Goal: Task Accomplishment & Management: Manage account settings

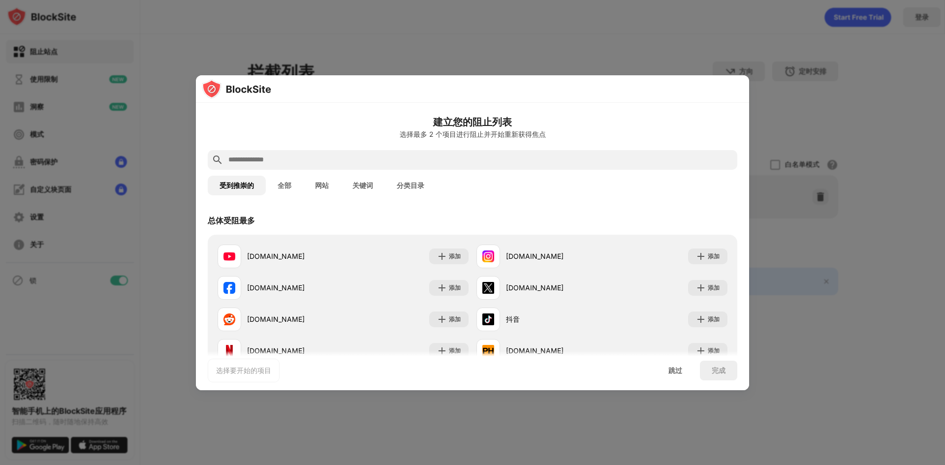
click at [812, 142] on div at bounding box center [472, 232] width 945 height 465
drag, startPoint x: 820, startPoint y: 295, endPoint x: 798, endPoint y: 319, distance: 32.0
click at [811, 309] on div at bounding box center [472, 232] width 945 height 465
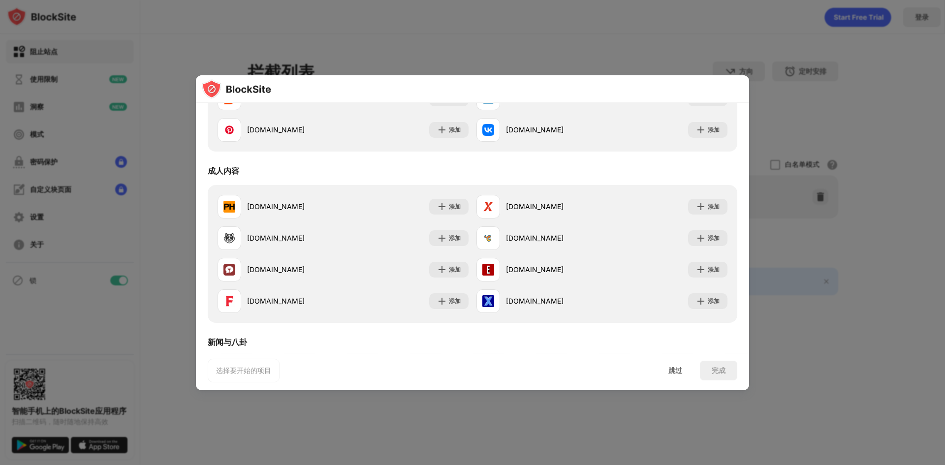
scroll to position [394, 0]
click at [673, 376] on div "跳过" at bounding box center [675, 371] width 37 height 20
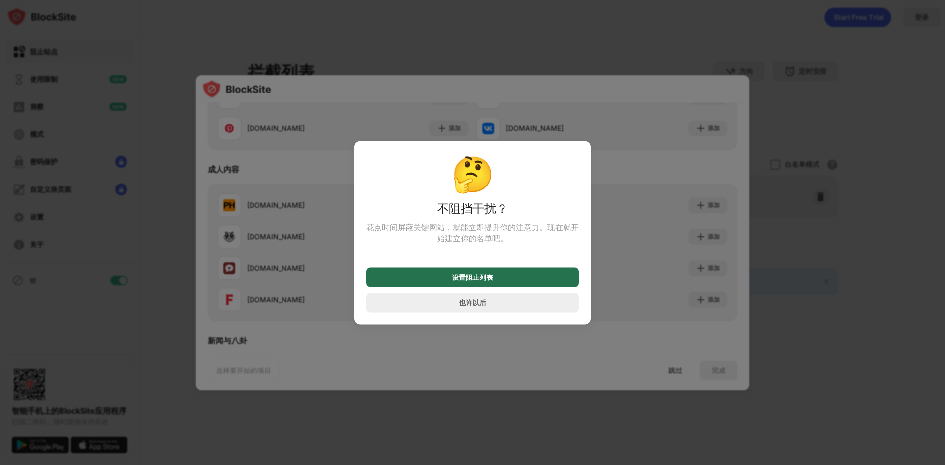
click at [495, 274] on div "设置阻止列表" at bounding box center [472, 277] width 213 height 20
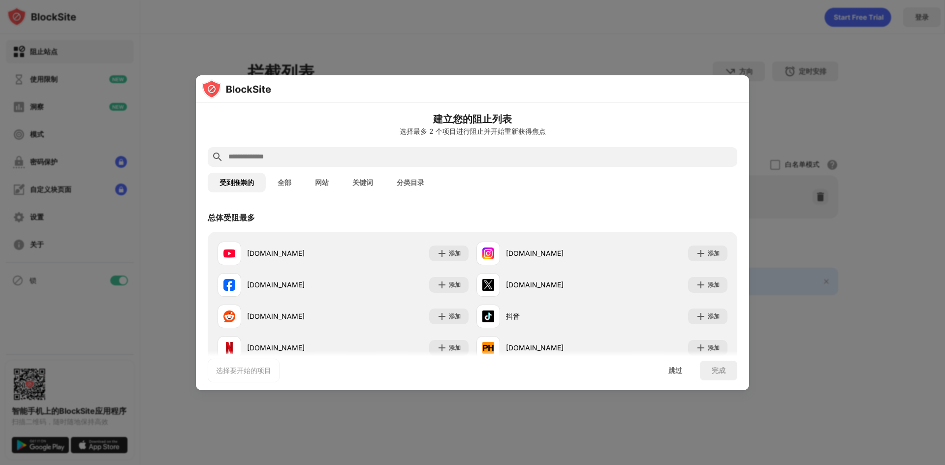
scroll to position [0, 0]
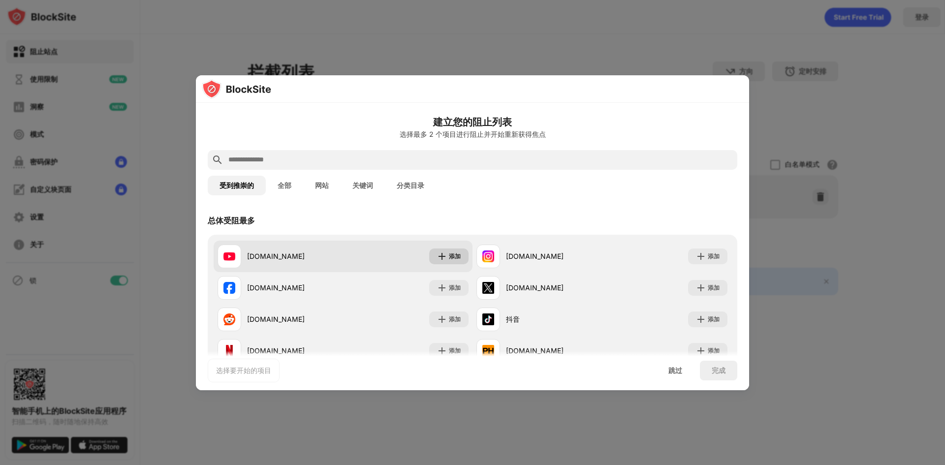
click at [450, 253] on font "添加" at bounding box center [455, 256] width 12 height 7
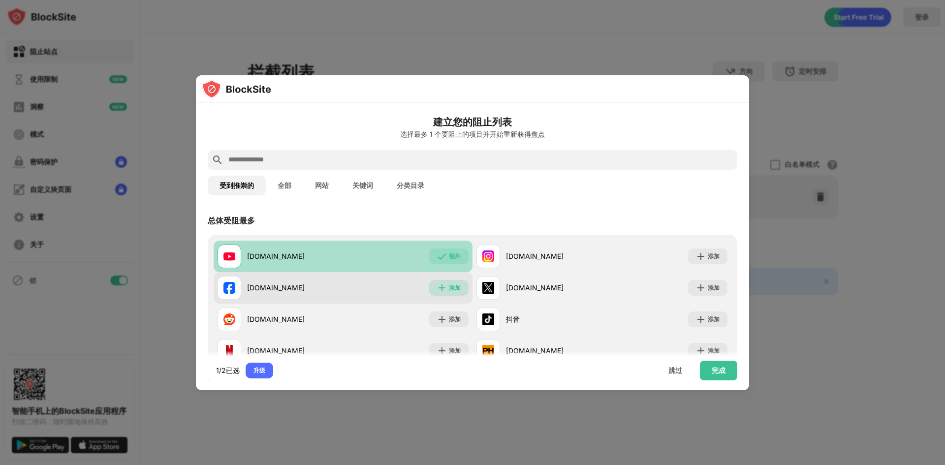
click at [449, 283] on div "添加" at bounding box center [455, 288] width 12 height 10
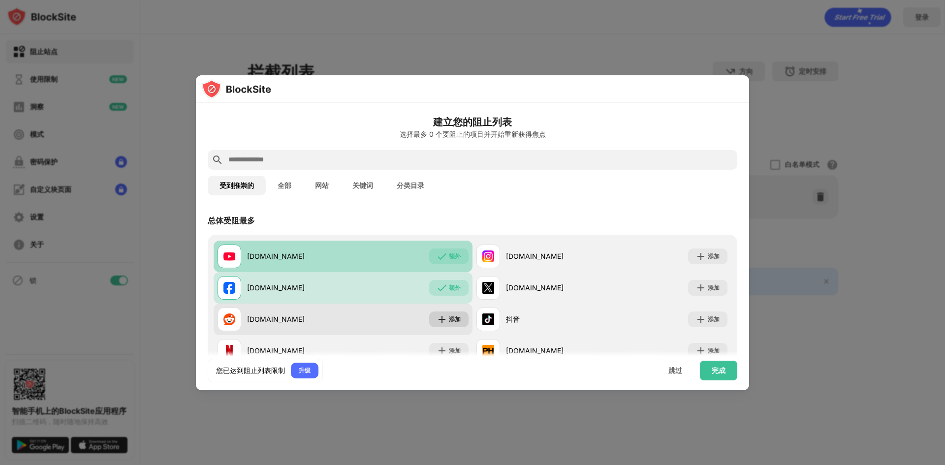
click at [450, 317] on font "添加" at bounding box center [455, 319] width 12 height 7
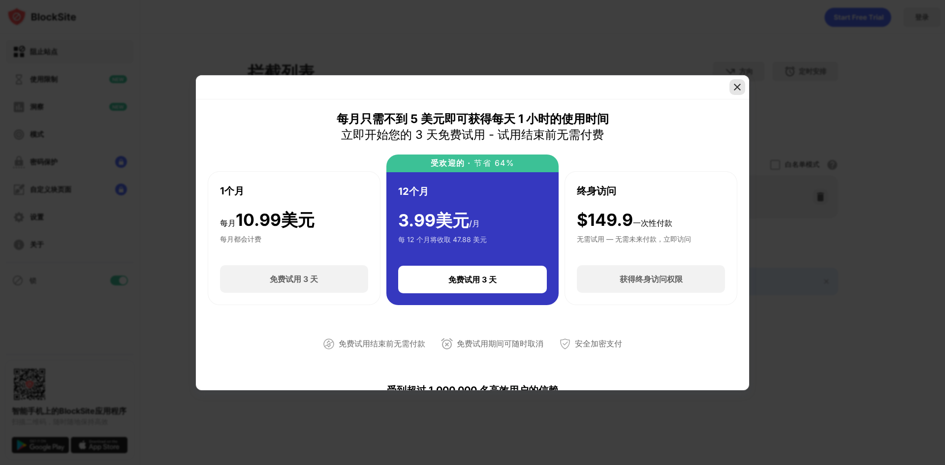
click at [738, 86] on img at bounding box center [738, 87] width 10 height 10
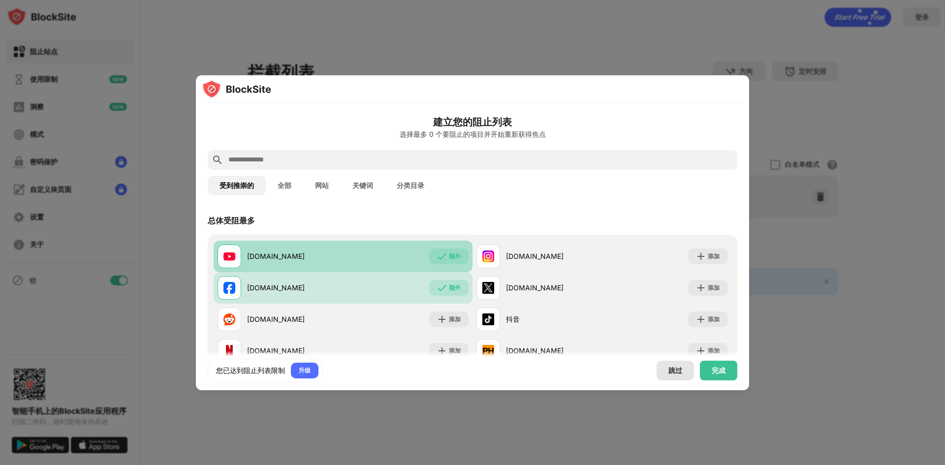
click at [674, 371] on font "跳过" at bounding box center [676, 370] width 14 height 8
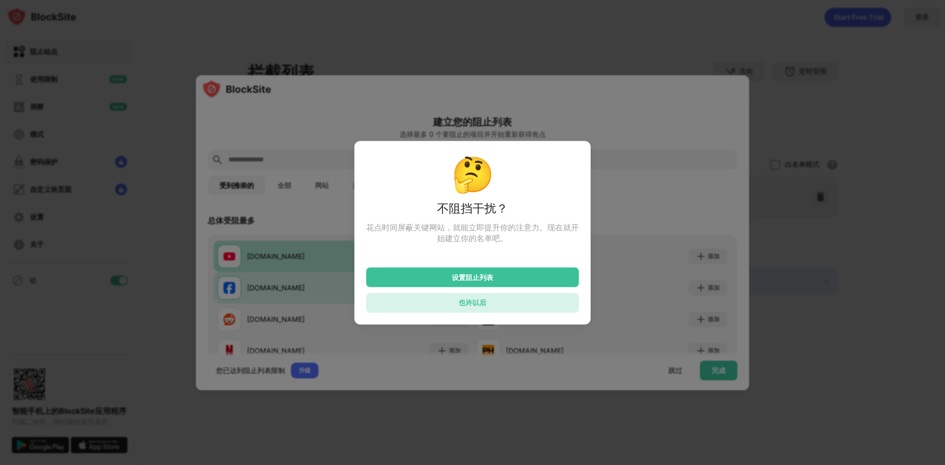
click at [468, 307] on font "也许以后" at bounding box center [473, 302] width 28 height 8
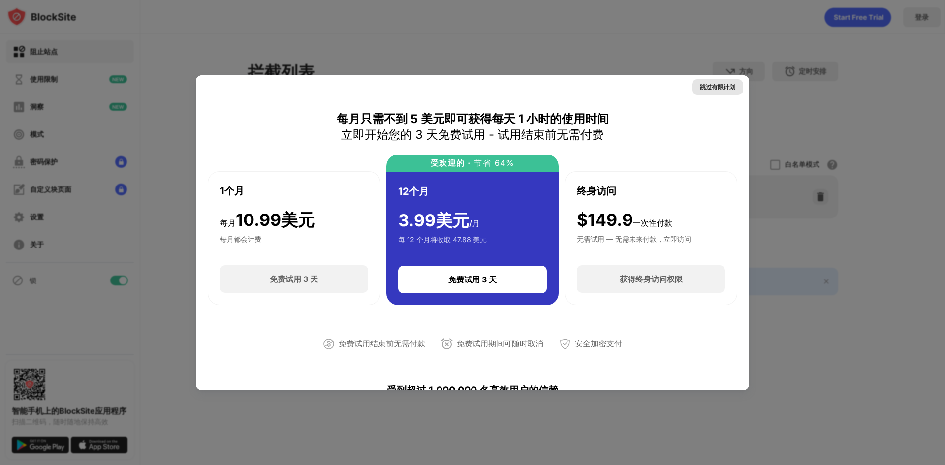
click at [719, 88] on font "跳过有限计划" at bounding box center [717, 86] width 35 height 7
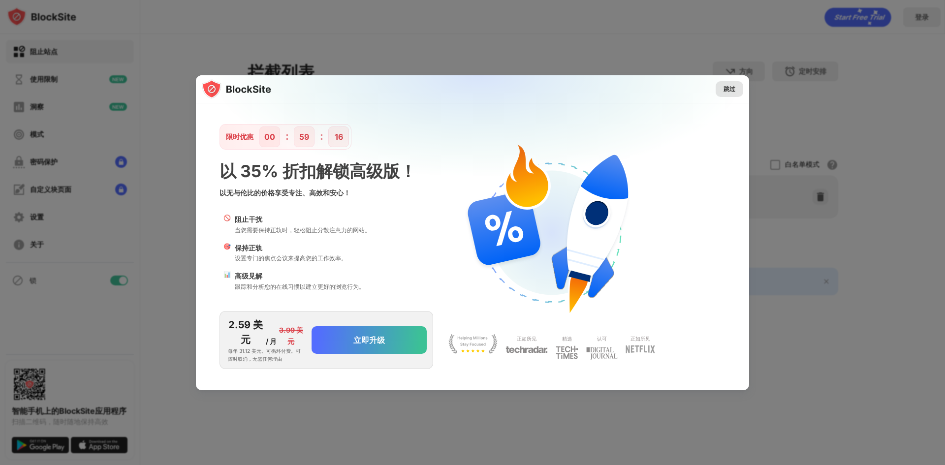
click at [718, 88] on div "跳过" at bounding box center [730, 89] width 28 height 16
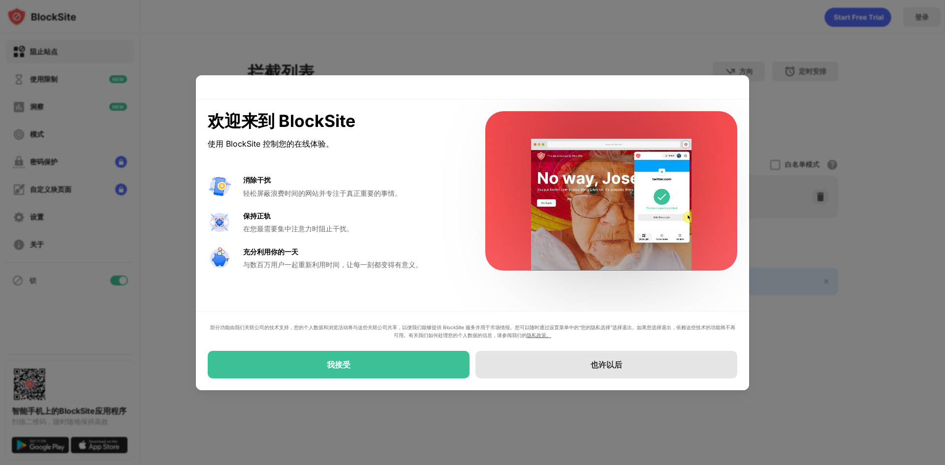
click at [566, 368] on div "也许以后" at bounding box center [607, 365] width 262 height 28
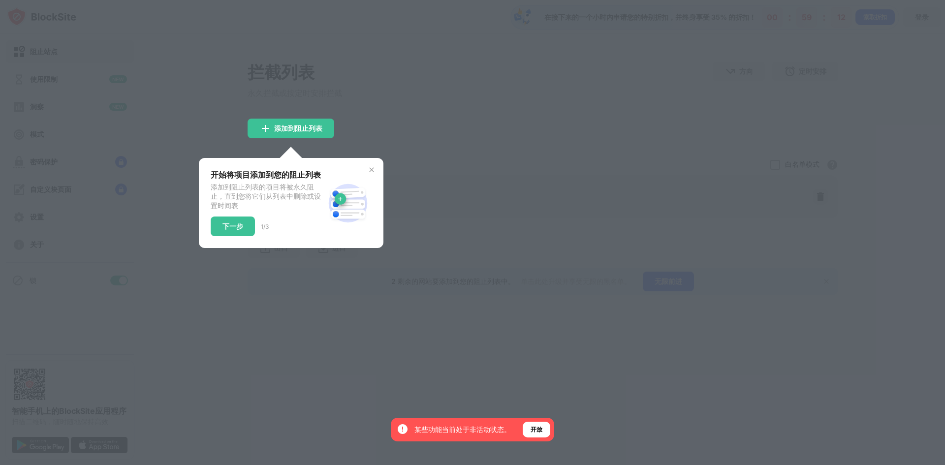
click at [371, 174] on img at bounding box center [372, 170] width 8 height 8
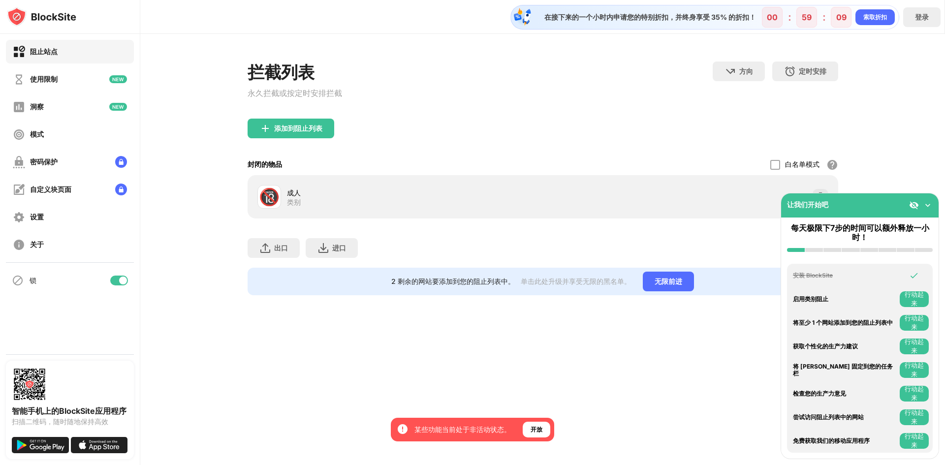
click at [927, 201] on img at bounding box center [928, 205] width 10 height 10
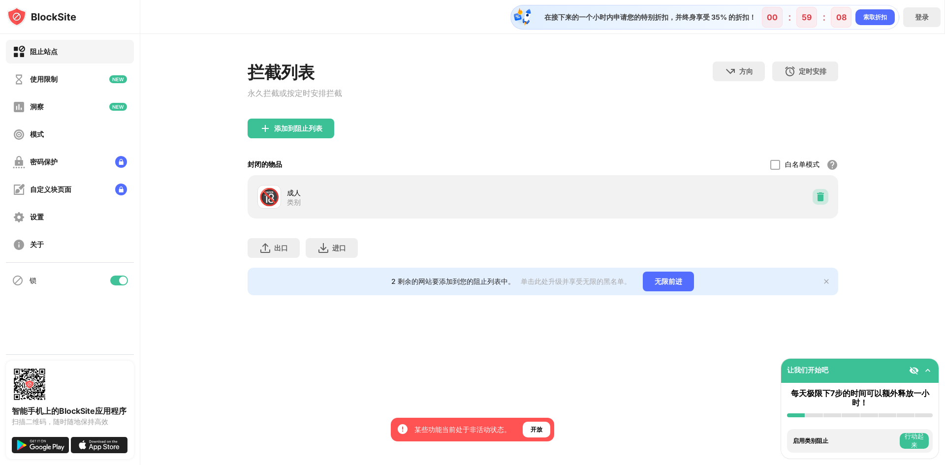
click at [822, 201] on img at bounding box center [821, 197] width 10 height 10
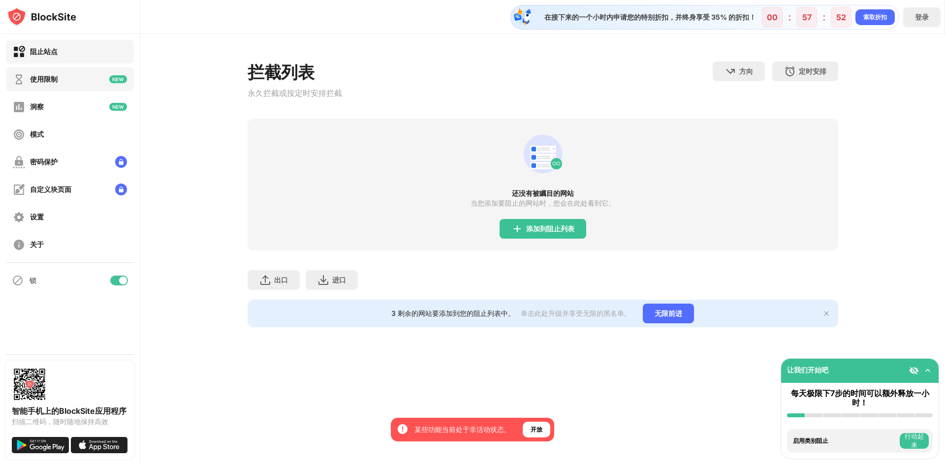
click at [70, 85] on div "使用限制" at bounding box center [70, 79] width 128 height 24
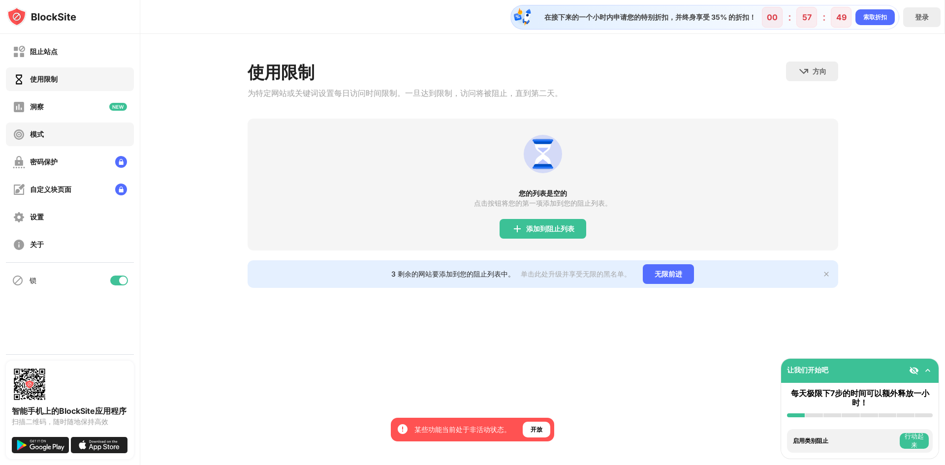
click at [61, 131] on div "模式" at bounding box center [70, 135] width 128 height 24
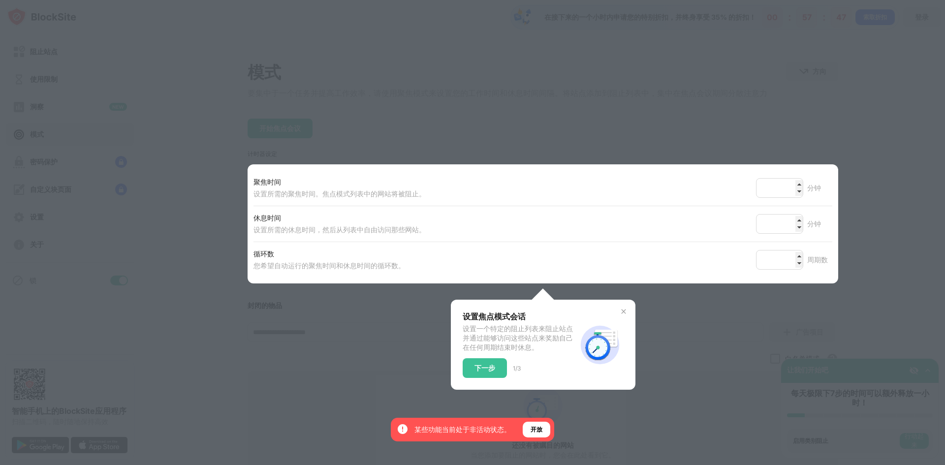
click at [624, 356] on div "设置焦点模式会话 设置一个特定的阻止列表来阻止站点并通过能够访问这些站点来奖励自己在任何周期结束时休息。 下一步 1/3 ​ ​" at bounding box center [543, 345] width 185 height 90
click at [620, 315] on img at bounding box center [624, 312] width 8 height 8
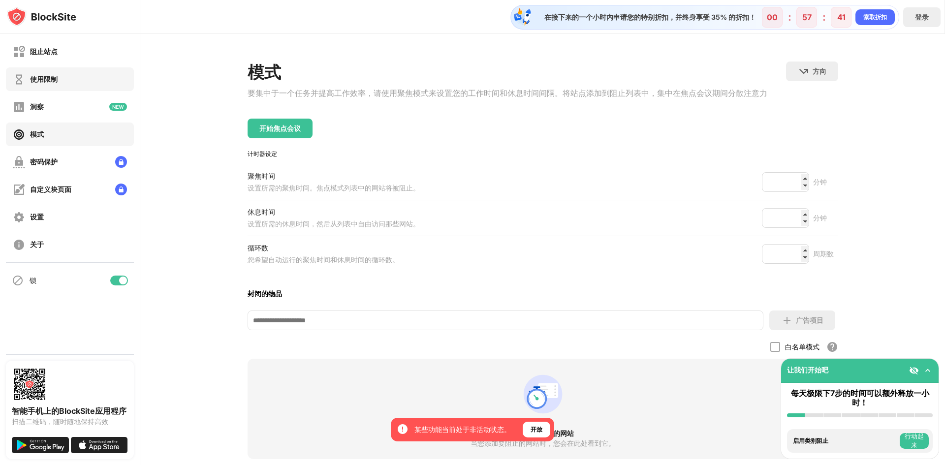
click at [56, 78] on font "使用限制" at bounding box center [44, 79] width 28 height 8
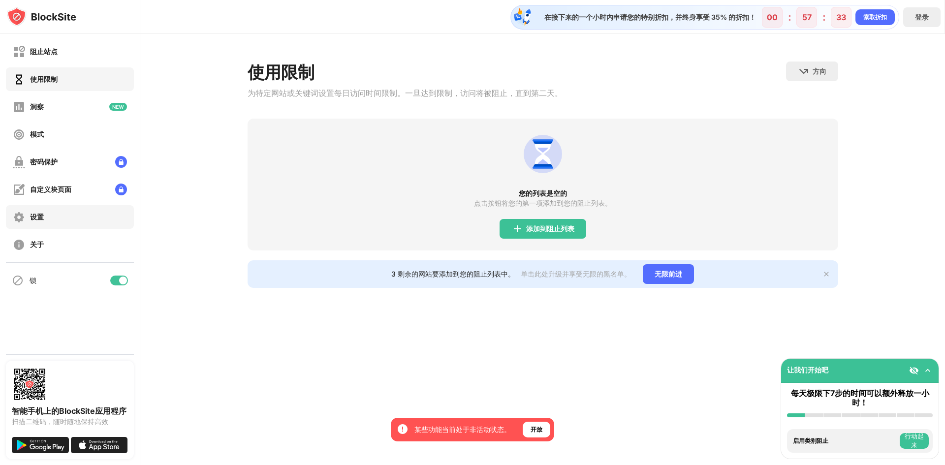
click at [43, 213] on div "设置" at bounding box center [37, 217] width 14 height 9
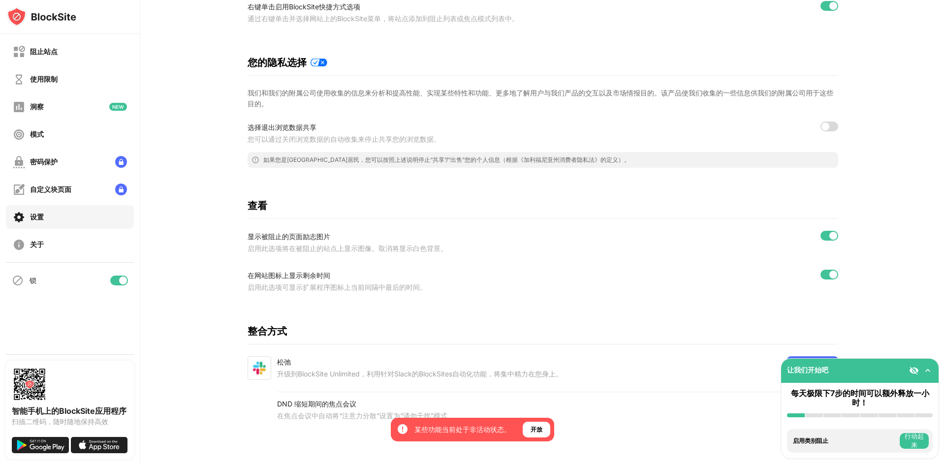
scroll to position [155, 0]
click at [72, 133] on div "模式" at bounding box center [70, 135] width 128 height 24
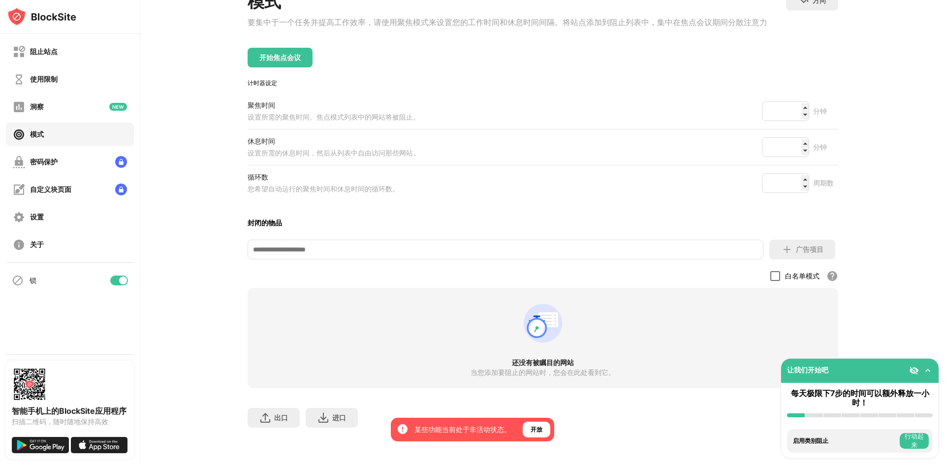
click at [774, 271] on div at bounding box center [776, 276] width 10 height 10
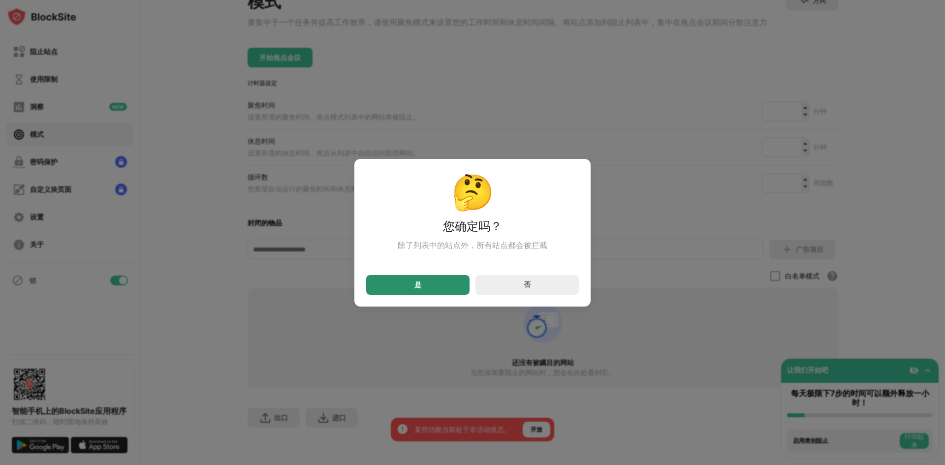
click at [431, 289] on div "是" at bounding box center [417, 285] width 103 height 20
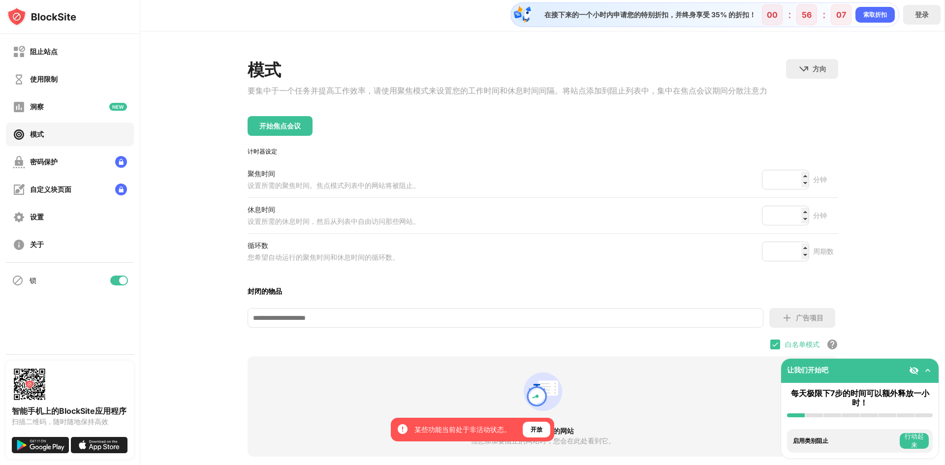
scroll to position [0, 0]
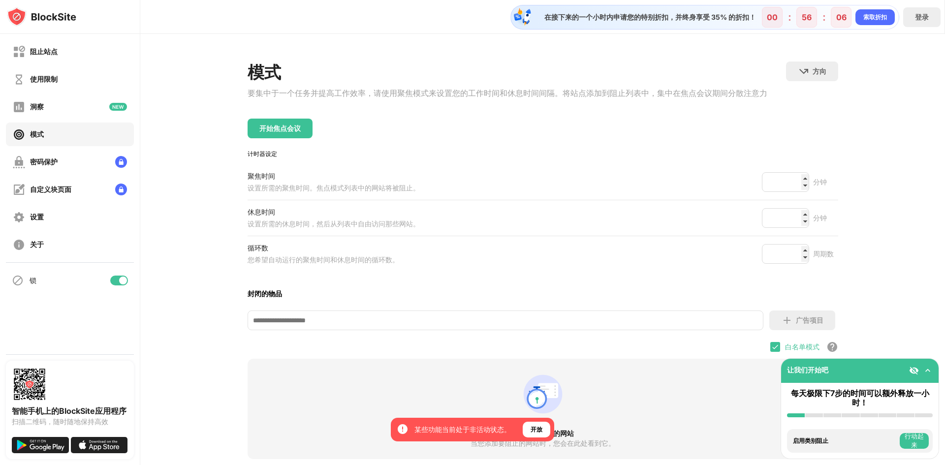
click at [929, 368] on img at bounding box center [928, 371] width 10 height 10
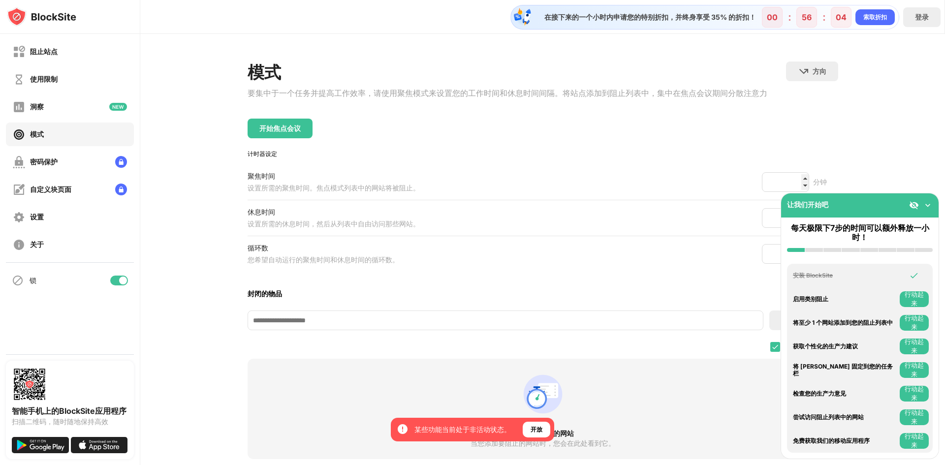
click at [930, 205] on img at bounding box center [928, 205] width 10 height 10
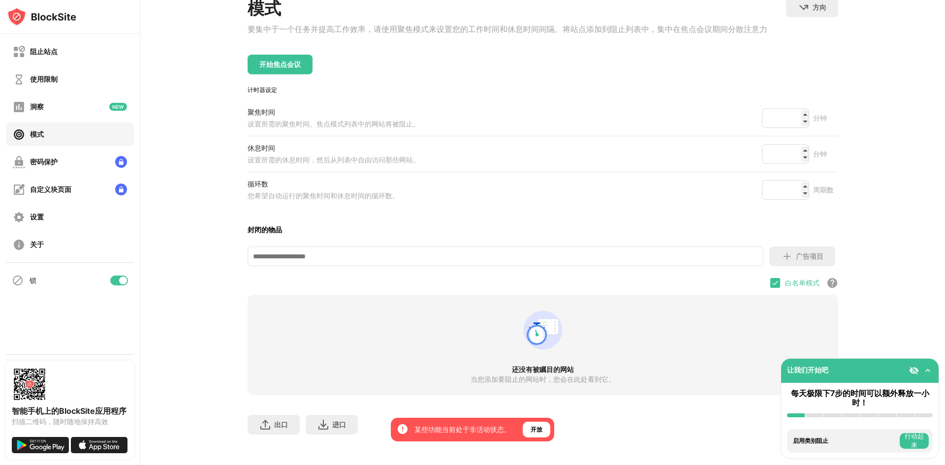
scroll to position [81, 0]
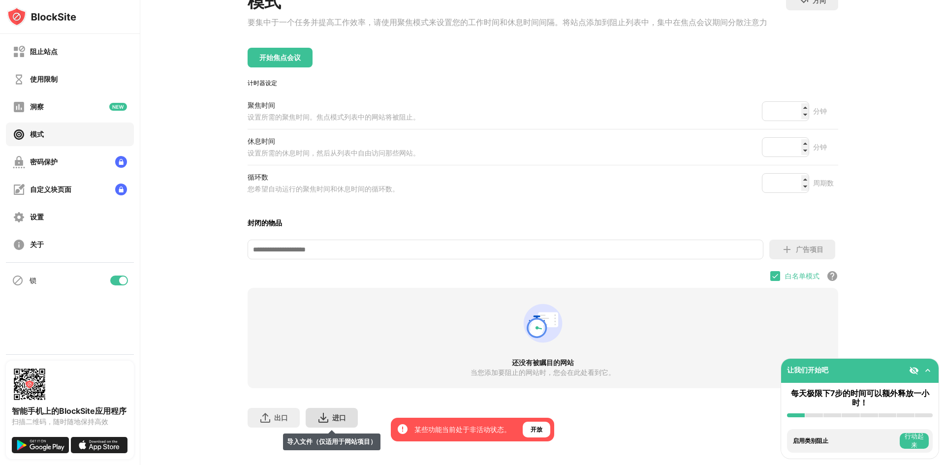
click at [333, 414] on font "进口" at bounding box center [339, 418] width 14 height 8
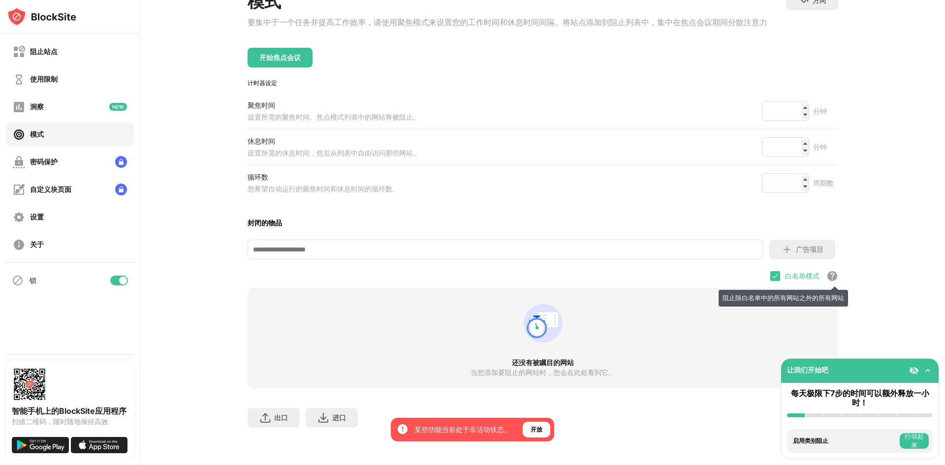
click at [831, 271] on div "阻止除白名单中的所有网站之外的所有网站" at bounding box center [833, 276] width 12 height 12
click at [827, 271] on div "阻止除白名单中的所有网站之外的所有网站" at bounding box center [833, 276] width 12 height 12
click at [915, 372] on img at bounding box center [914, 371] width 10 height 10
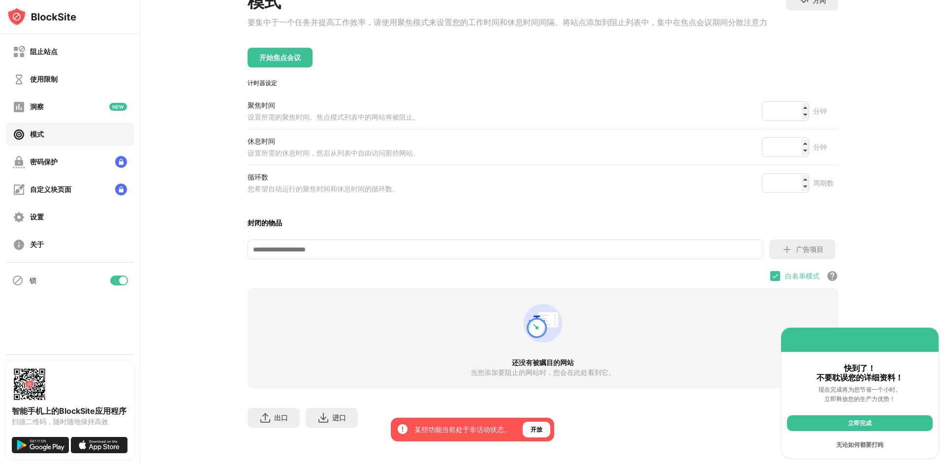
click at [906, 300] on div "模式 要集中于一个任务并提高工作效率，请使用聚焦模式来设置您的工作时间和休息时间间隔。将站点添加到阻止列表中，集中在焦点会议期间分散注意力 方向 鼠标设置重定…" at bounding box center [542, 214] width 805 height 502
click at [508, 368] on font "当您添加要阻止的网站时，您会在此处看到它。" at bounding box center [543, 372] width 145 height 8
click at [543, 350] on div "还没有被瞩目的网站 当您添加要阻止的网站时，您会在此处看到它。" at bounding box center [543, 338] width 591 height 100
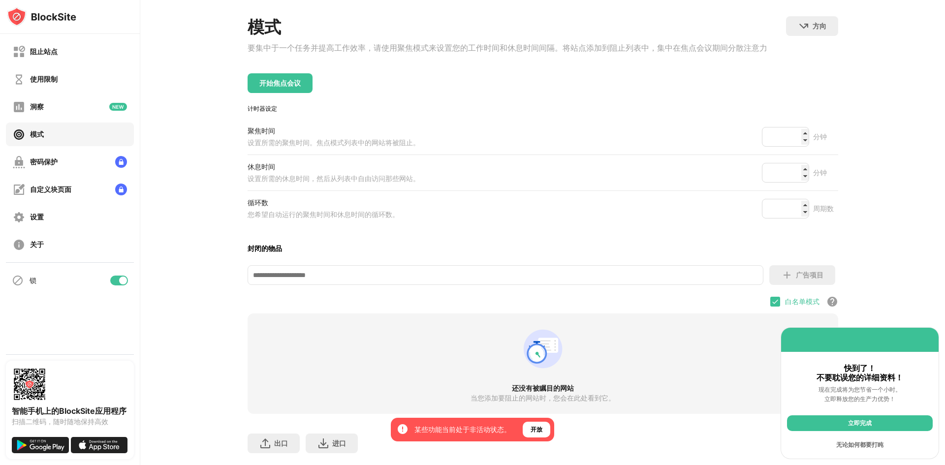
scroll to position [0, 0]
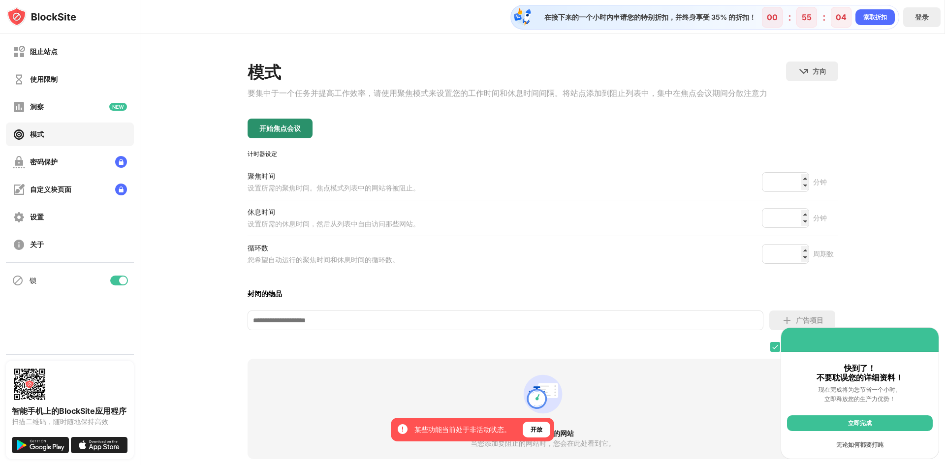
click at [282, 129] on font "开始焦点会议" at bounding box center [279, 128] width 41 height 8
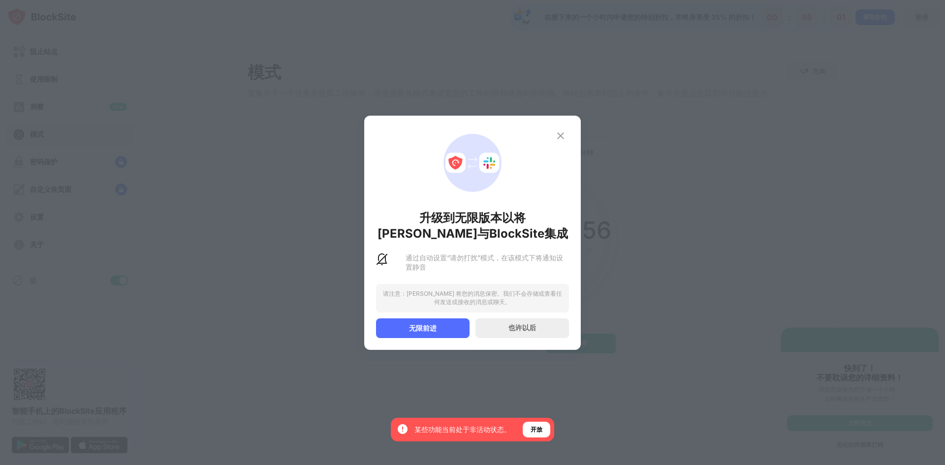
click at [423, 297] on font "请注意：[PERSON_NAME] 将您的消息保密。我们不会存储或查看任何发送或接收的消息或聊天。" at bounding box center [472, 298] width 179 height 16
click at [511, 327] on font "也许以后" at bounding box center [523, 328] width 28 height 8
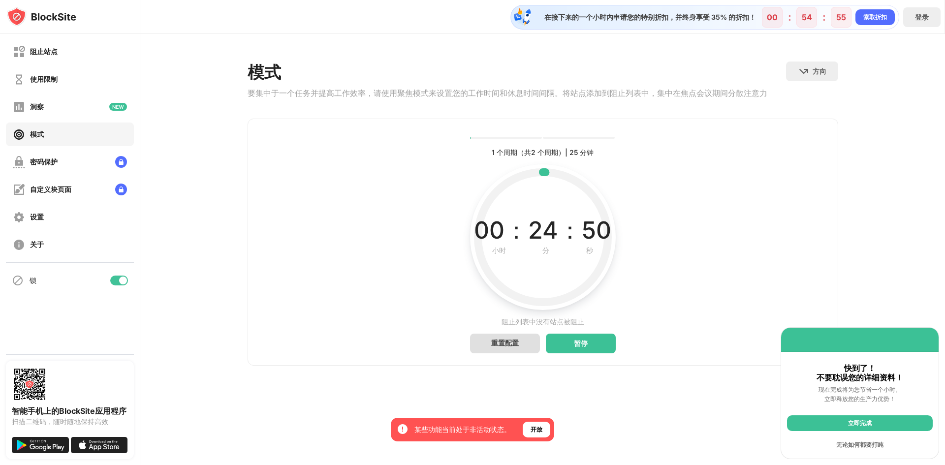
click at [486, 352] on div "重置配置" at bounding box center [505, 344] width 70 height 20
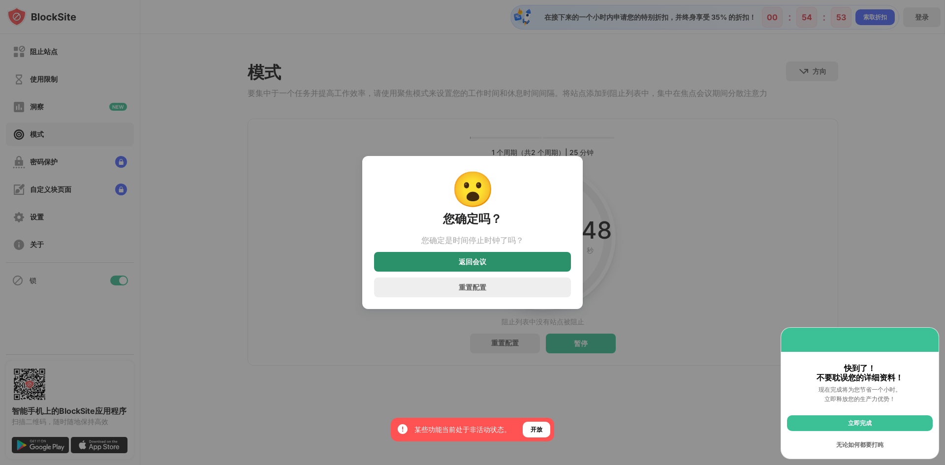
click at [501, 265] on div "返回会议" at bounding box center [472, 262] width 197 height 20
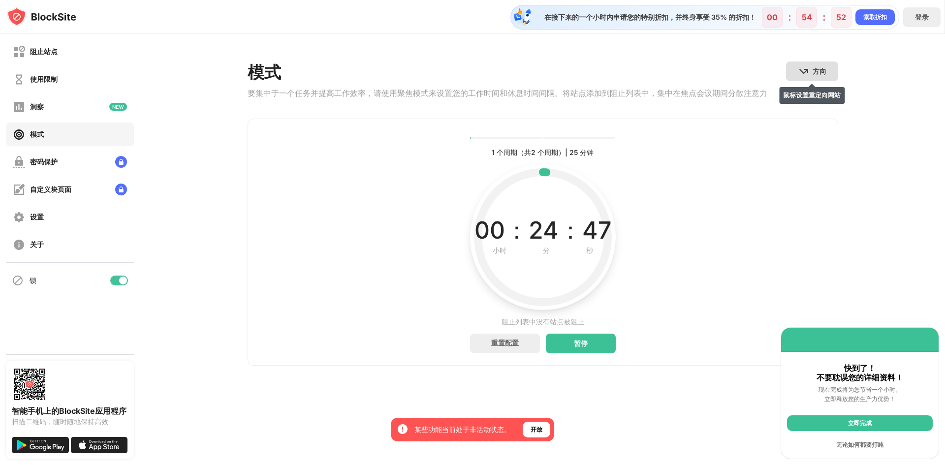
click at [817, 71] on font "方向" at bounding box center [820, 71] width 14 height 8
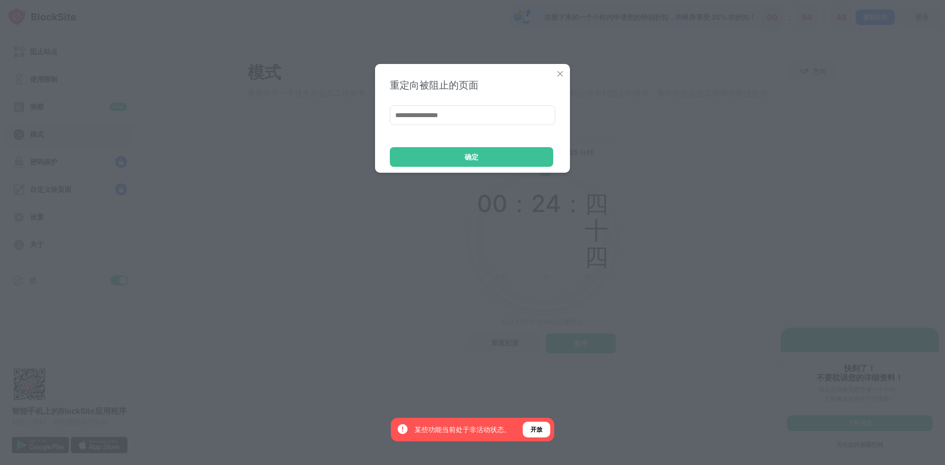
click at [560, 71] on img at bounding box center [560, 74] width 10 height 10
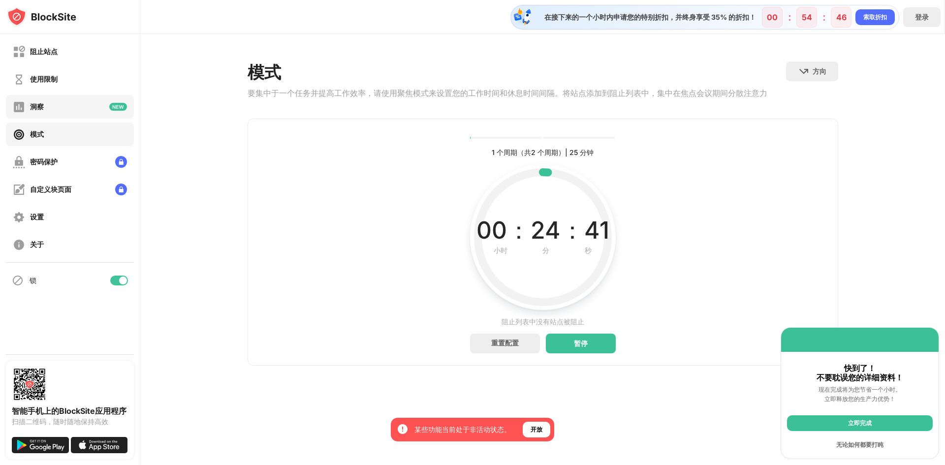
click at [67, 106] on div "洞察" at bounding box center [70, 107] width 128 height 24
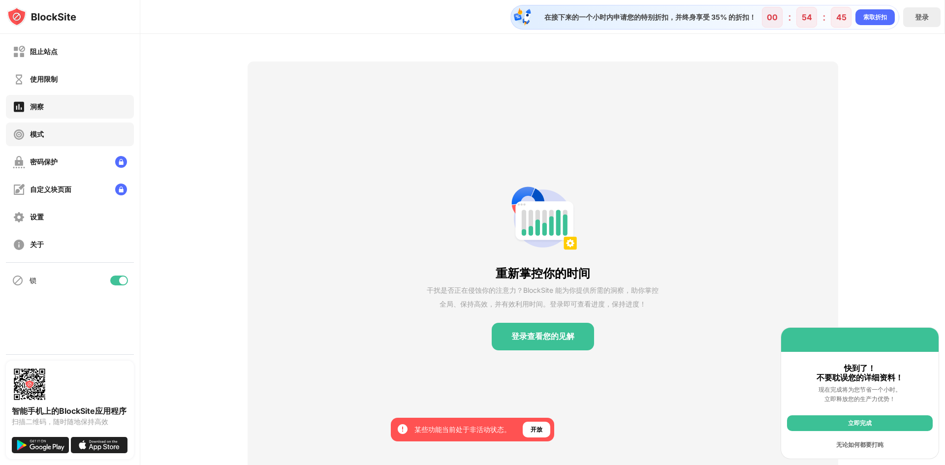
click at [68, 130] on div "模式" at bounding box center [70, 135] width 128 height 24
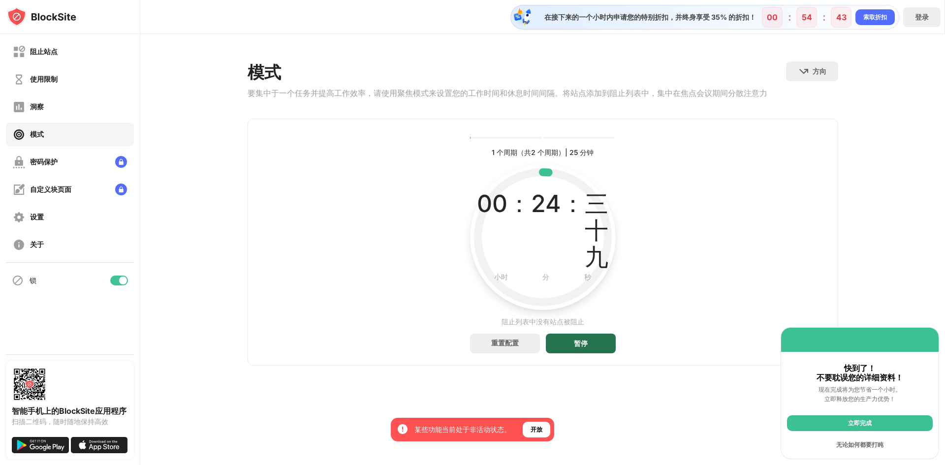
click at [580, 343] on font "暂停" at bounding box center [581, 343] width 14 height 8
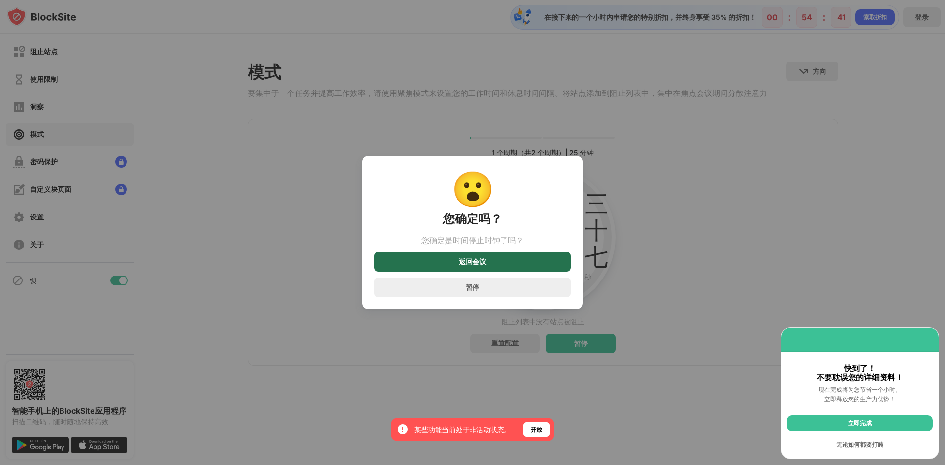
click at [491, 263] on div "返回会议" at bounding box center [472, 262] width 197 height 20
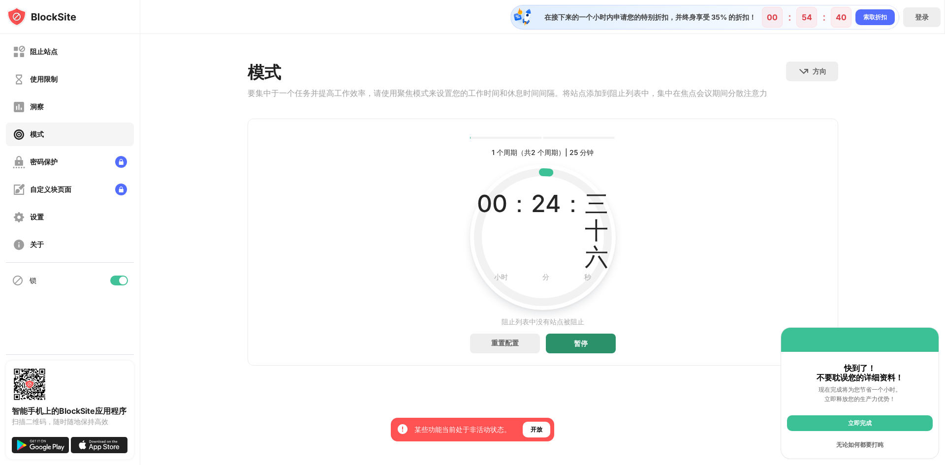
click at [560, 348] on div "暂停" at bounding box center [581, 344] width 70 height 20
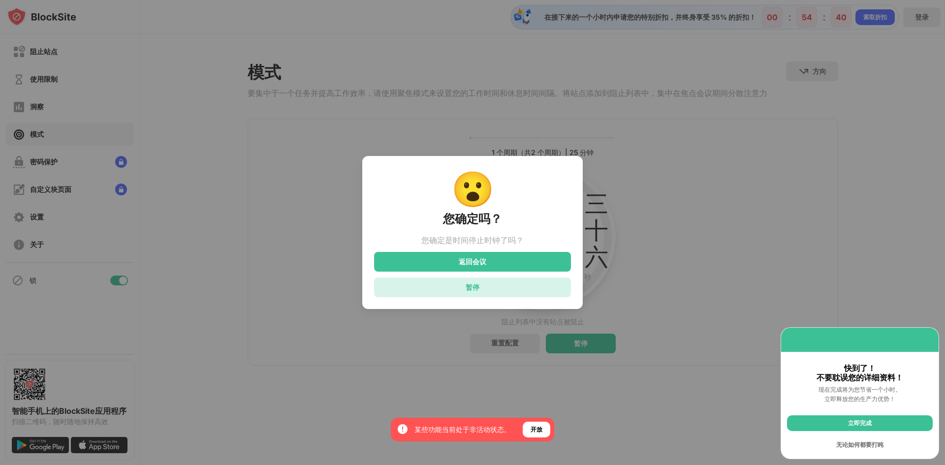
click at [483, 284] on div "暂停" at bounding box center [472, 288] width 197 height 20
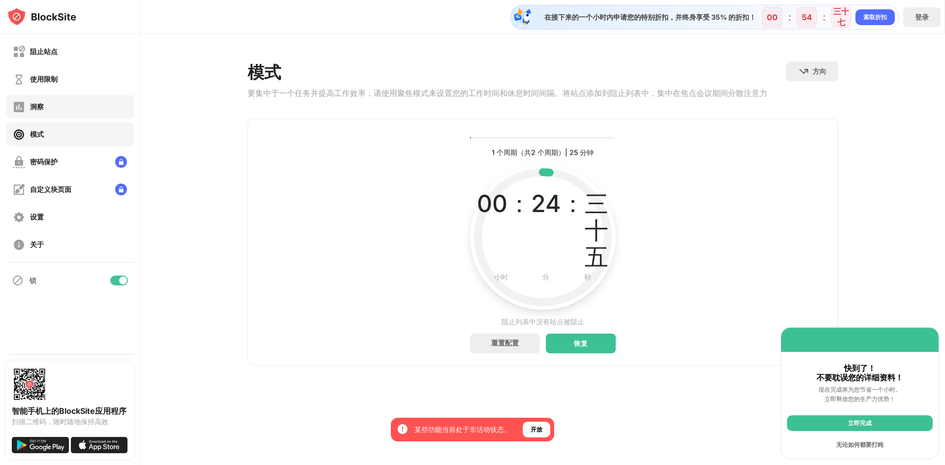
click at [78, 100] on div "洞察" at bounding box center [70, 107] width 128 height 24
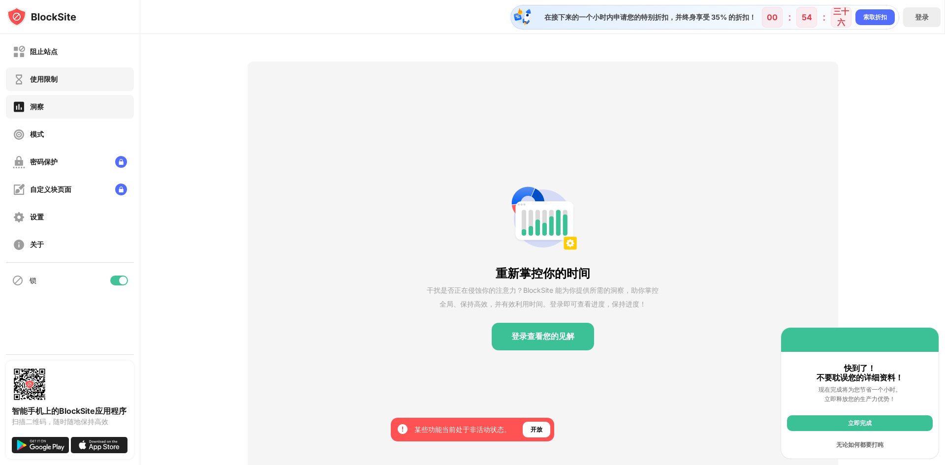
click at [66, 73] on div "使用限制" at bounding box center [70, 79] width 128 height 24
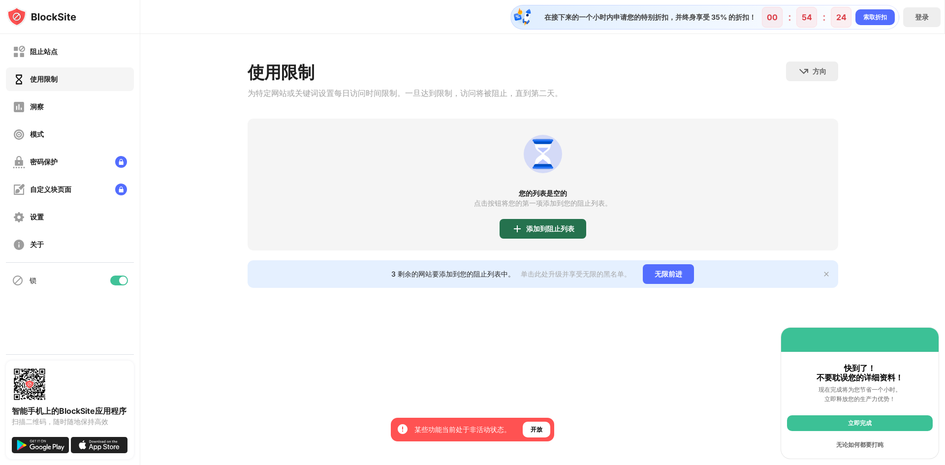
click at [542, 232] on font "添加到阻止列表" at bounding box center [550, 229] width 48 height 8
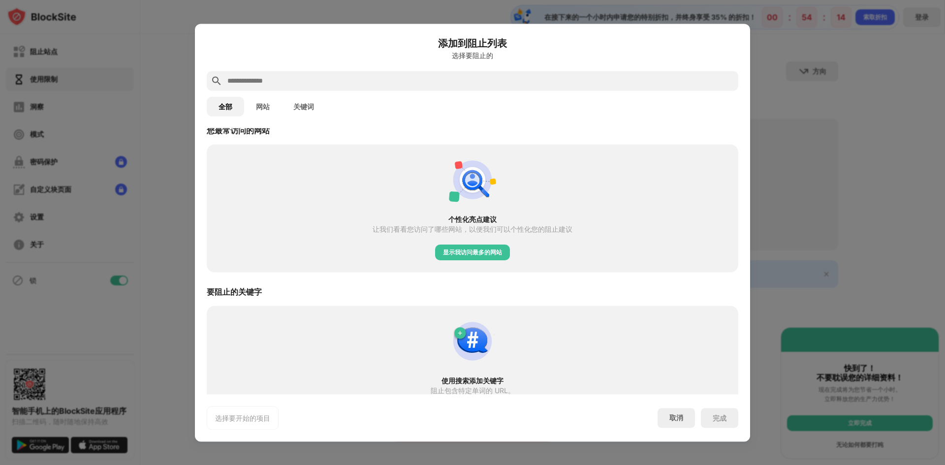
scroll to position [226, 0]
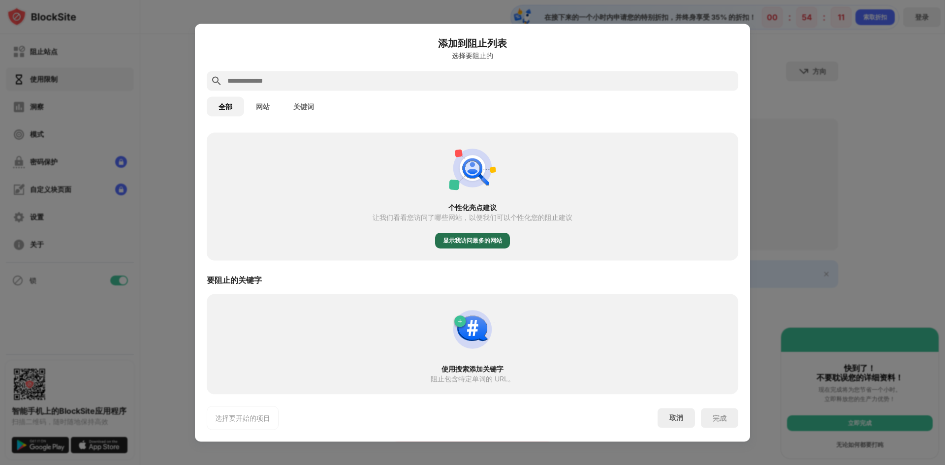
click at [484, 240] on font "显示我访问最多的网站" at bounding box center [472, 240] width 59 height 7
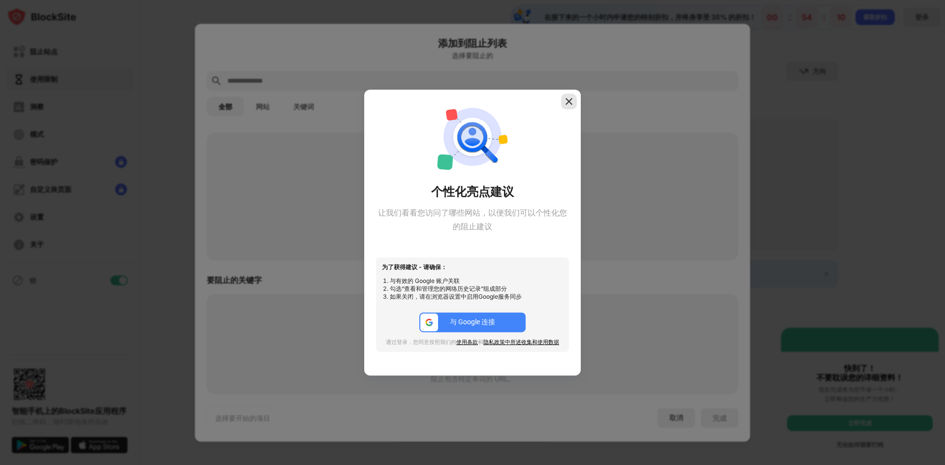
click at [568, 101] on img at bounding box center [569, 102] width 10 height 10
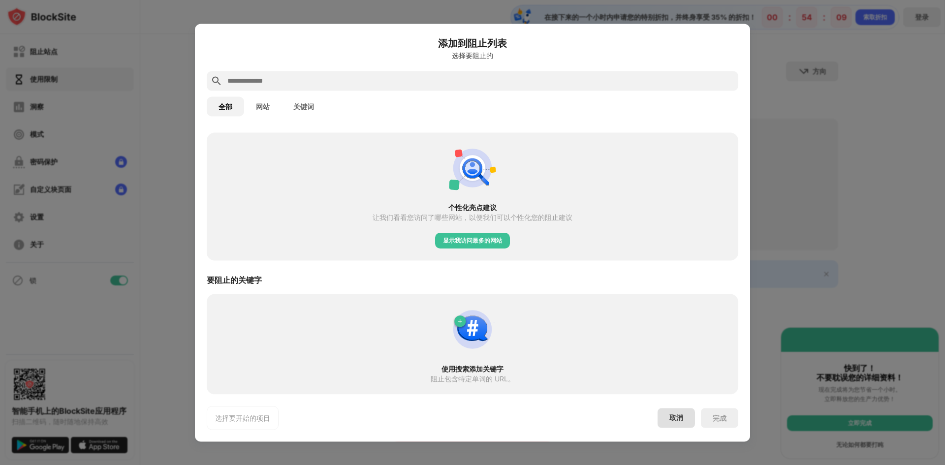
click at [684, 423] on div "取消" at bounding box center [676, 418] width 37 height 20
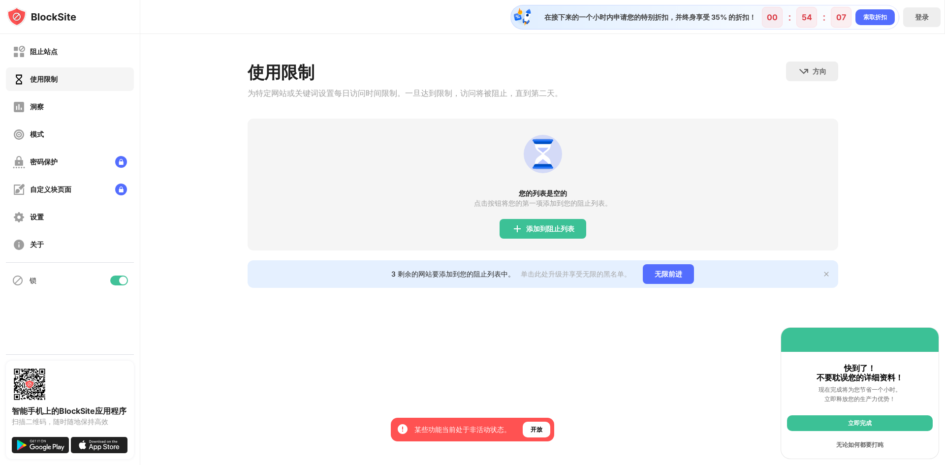
click at [59, 203] on div "阻止站点 使用限制 洞察 模式 密码保护 自定义块页面 设置 关于" at bounding box center [70, 148] width 140 height 228
click at [58, 220] on div "设置" at bounding box center [70, 217] width 128 height 24
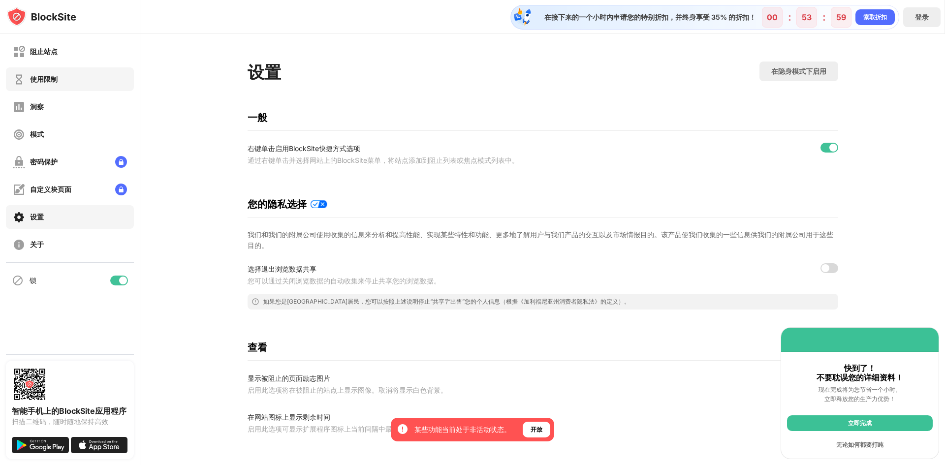
click at [54, 85] on div "使用限制" at bounding box center [35, 79] width 45 height 12
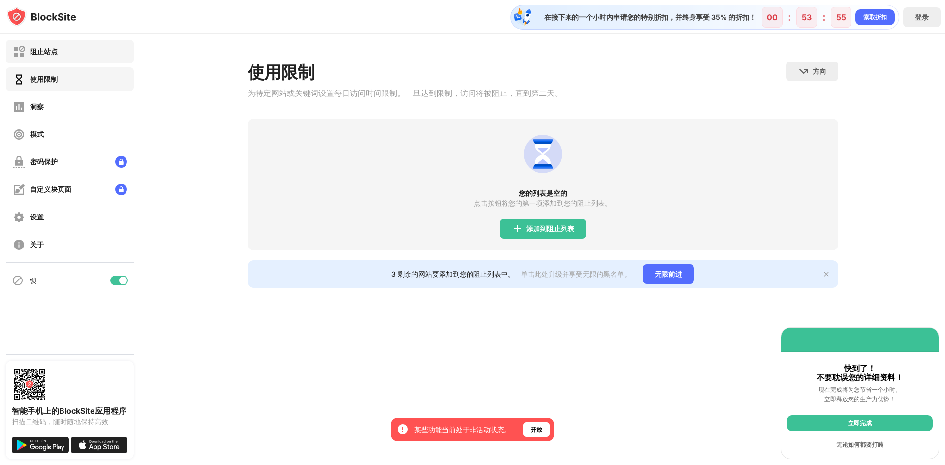
click at [39, 50] on font "阻止站点" at bounding box center [44, 51] width 28 height 8
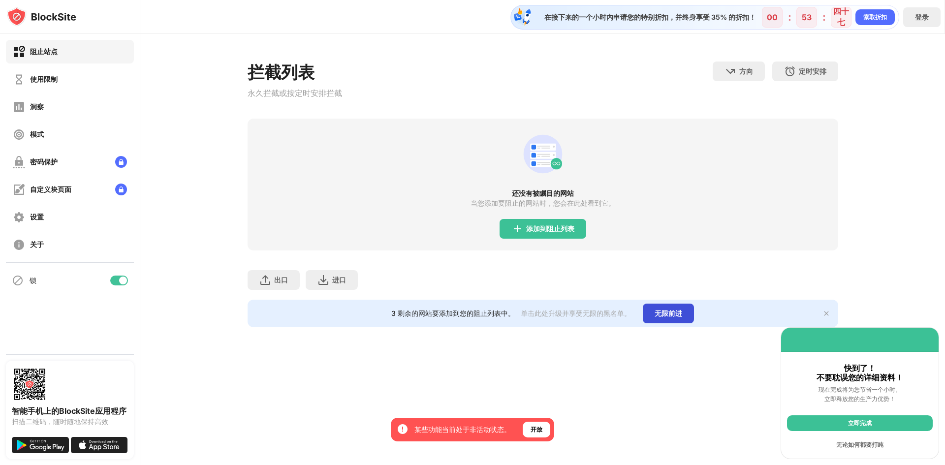
click at [673, 316] on font "无限前进" at bounding box center [669, 313] width 28 height 8
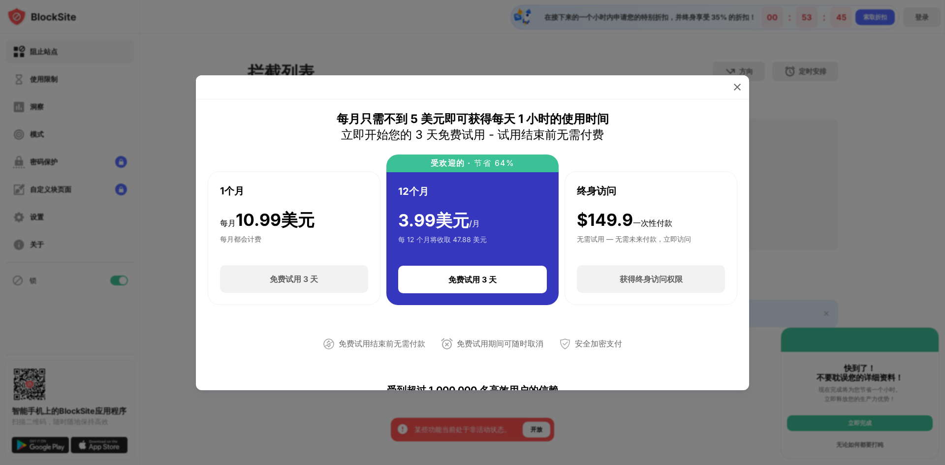
click at [742, 85] on img at bounding box center [738, 87] width 10 height 10
